Goal: Task Accomplishment & Management: Use online tool/utility

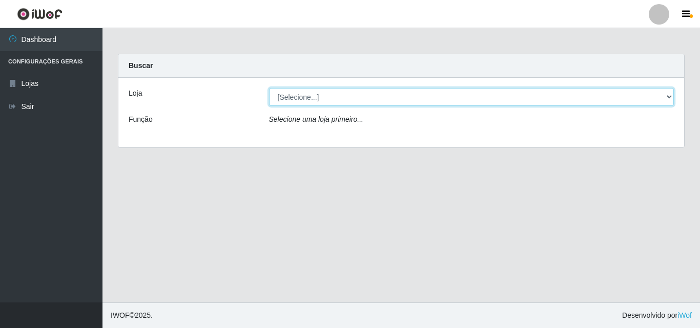
drag, startPoint x: 350, startPoint y: 94, endPoint x: 350, endPoint y: 103, distance: 8.7
click at [350, 94] on select "[Selecione...] Iskisita Atakado - Centro de Distribuição" at bounding box center [471, 97] width 405 height 18
select select "425"
click at [269, 88] on select "[Selecione...] Iskisita Atakado - Centro de Distribuição" at bounding box center [471, 97] width 405 height 18
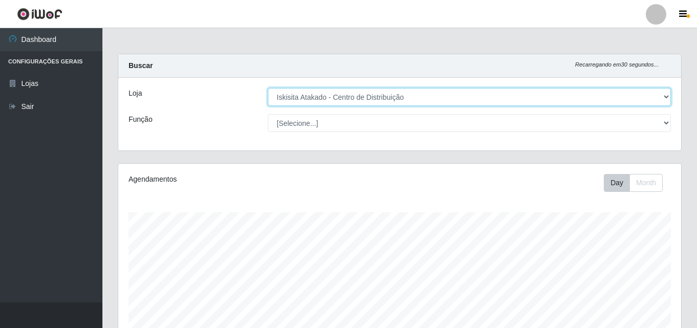
scroll to position [213, 563]
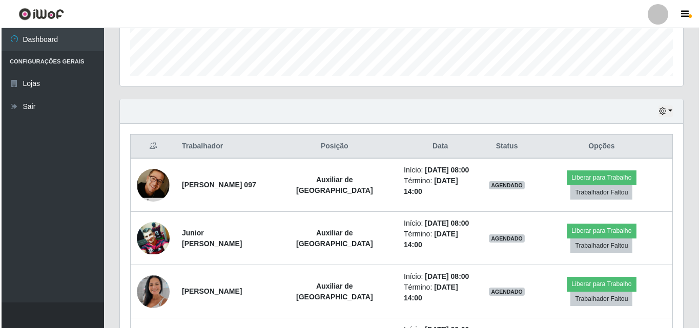
scroll to position [352, 0]
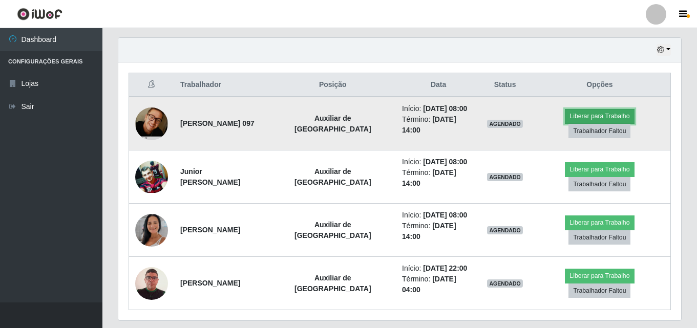
click at [565, 116] on button "Liberar para Trabalho" at bounding box center [599, 116] width 69 height 14
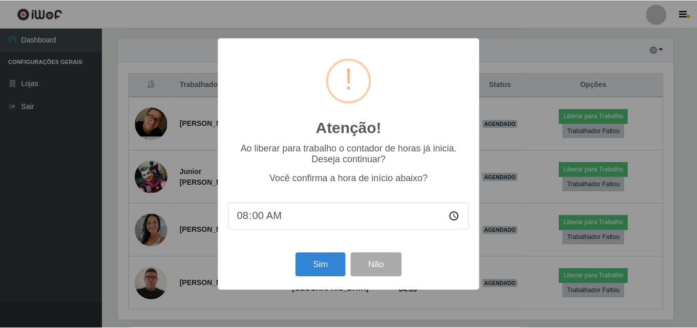
scroll to position [213, 558]
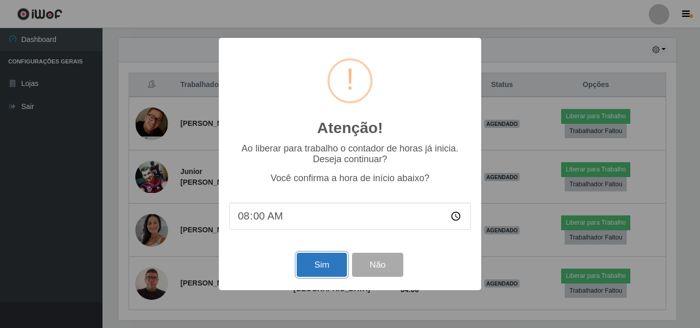
click at [323, 266] on button "Sim" at bounding box center [322, 265] width 50 height 24
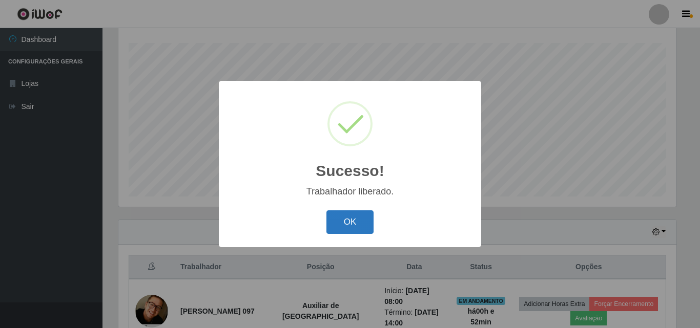
drag, startPoint x: 356, startPoint y: 221, endPoint x: 357, endPoint y: 210, distance: 11.4
click at [355, 221] on button "OK" at bounding box center [350, 223] width 48 height 24
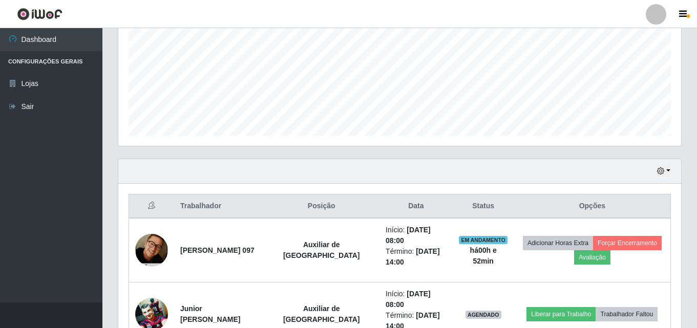
scroll to position [426, 0]
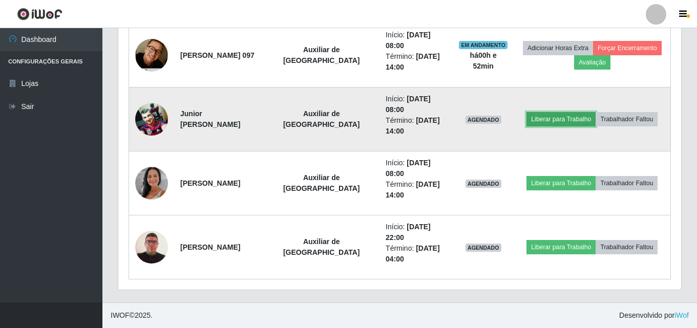
click at [551, 115] on button "Liberar para Trabalho" at bounding box center [561, 119] width 69 height 14
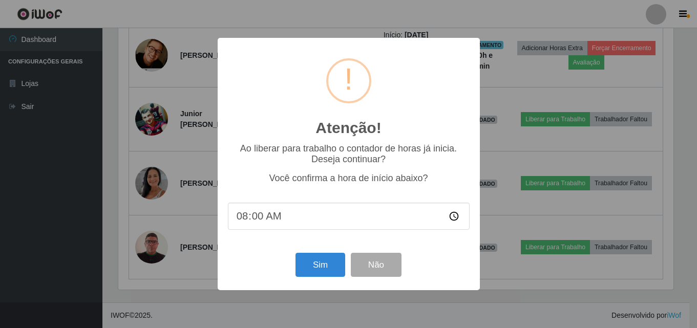
scroll to position [213, 558]
click at [318, 268] on button "Sim" at bounding box center [322, 265] width 50 height 24
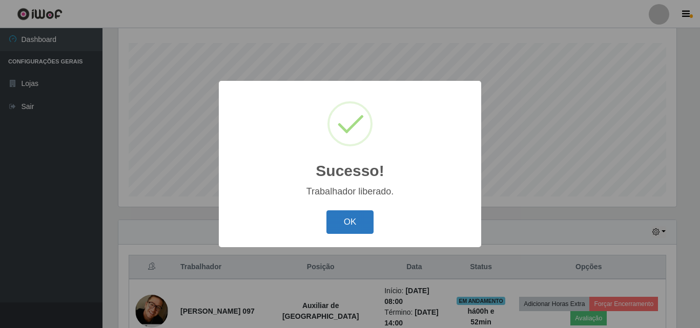
click at [357, 220] on button "OK" at bounding box center [350, 223] width 48 height 24
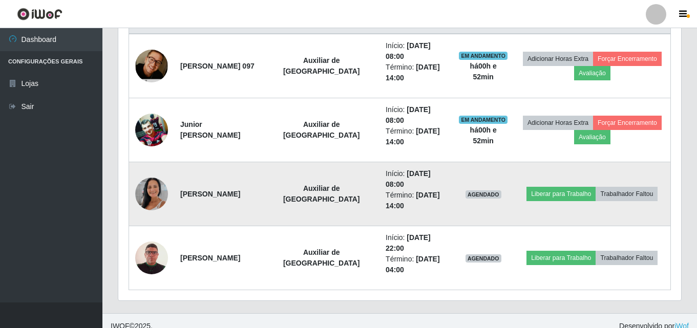
scroll to position [426, 0]
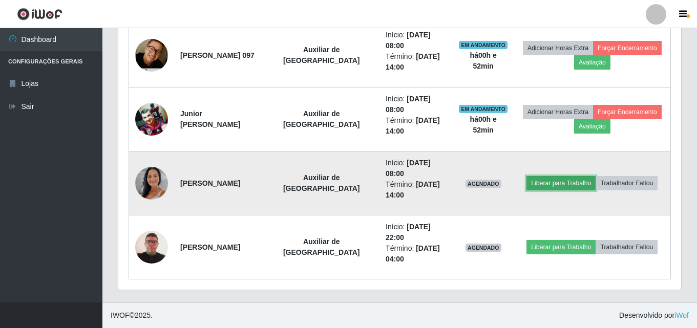
click at [535, 179] on button "Liberar para Trabalho" at bounding box center [561, 183] width 69 height 14
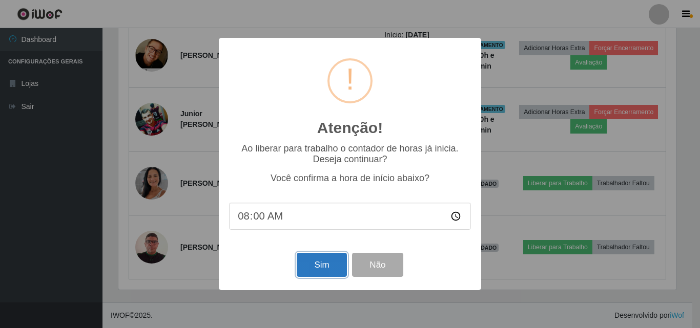
click at [314, 267] on button "Sim" at bounding box center [322, 265] width 50 height 24
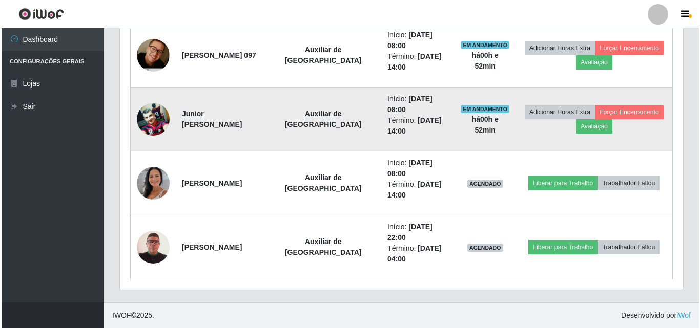
scroll to position [0, 0]
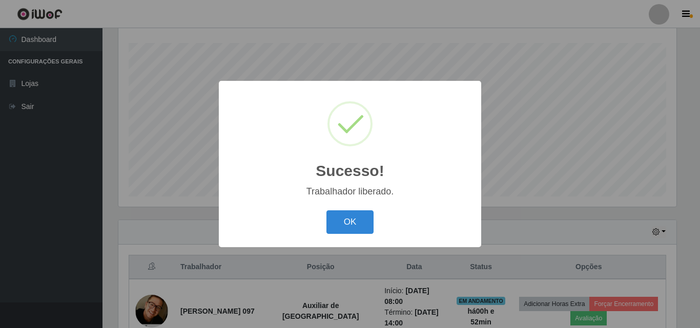
click at [351, 212] on button "OK" at bounding box center [350, 223] width 48 height 24
